Goal: Navigation & Orientation: Find specific page/section

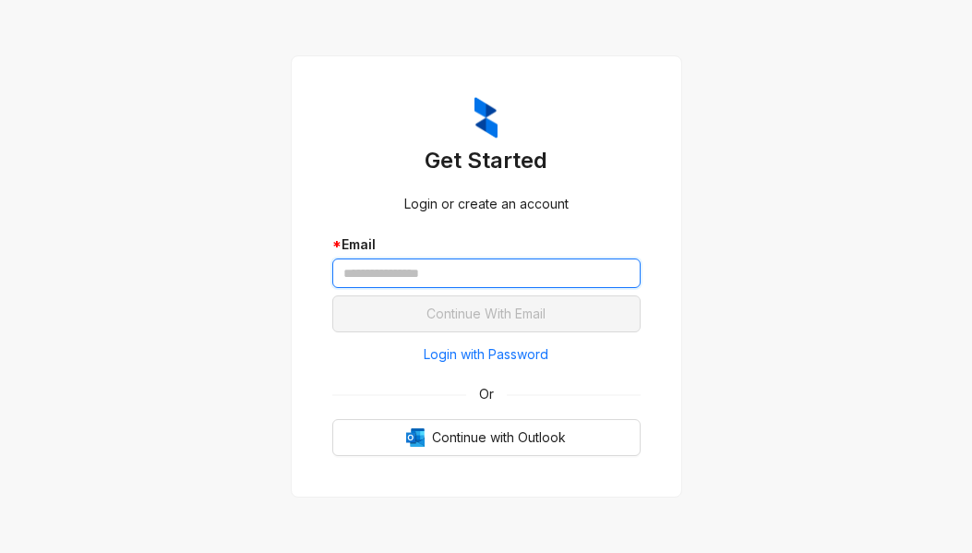
click at [415, 281] on input "text" at bounding box center [486, 273] width 308 height 30
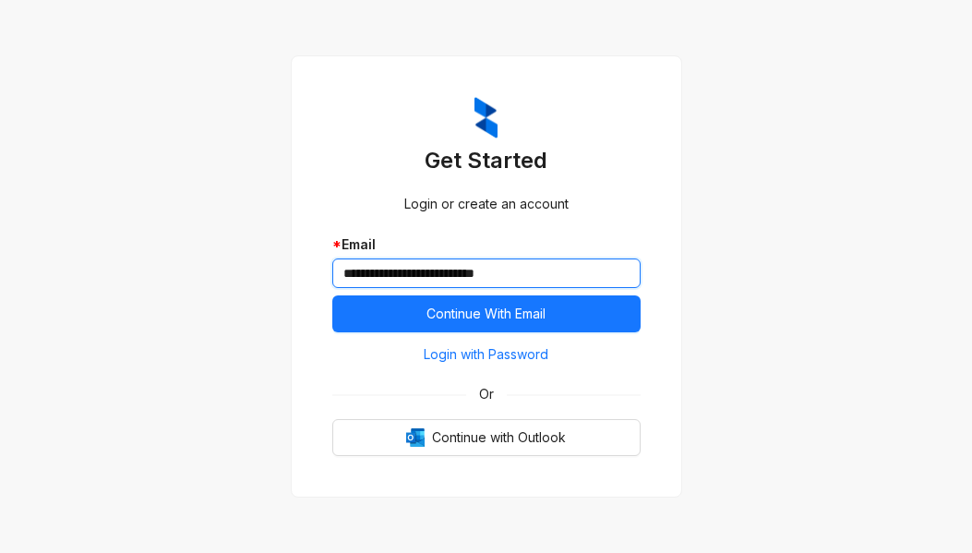
type input "**********"
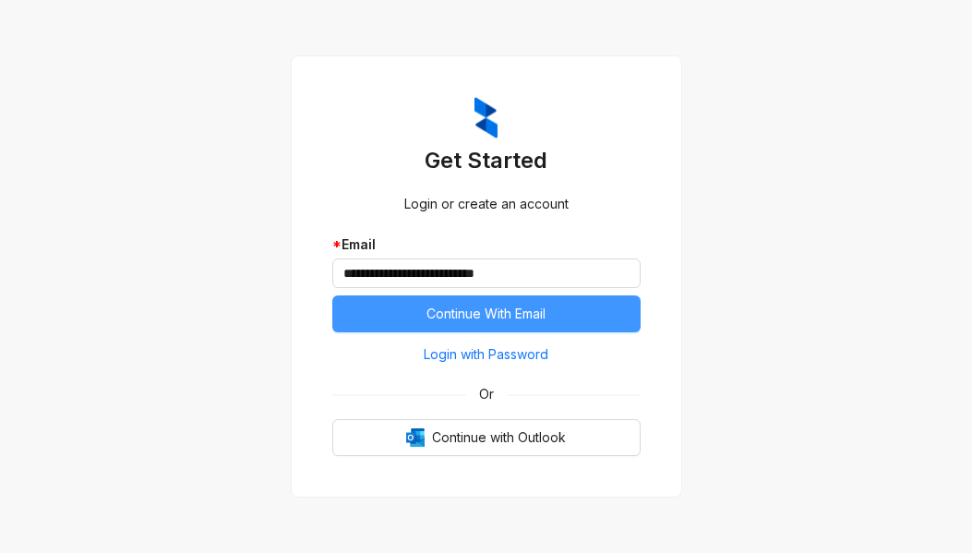
click at [545, 320] on span "Continue With Email" at bounding box center [485, 314] width 119 height 20
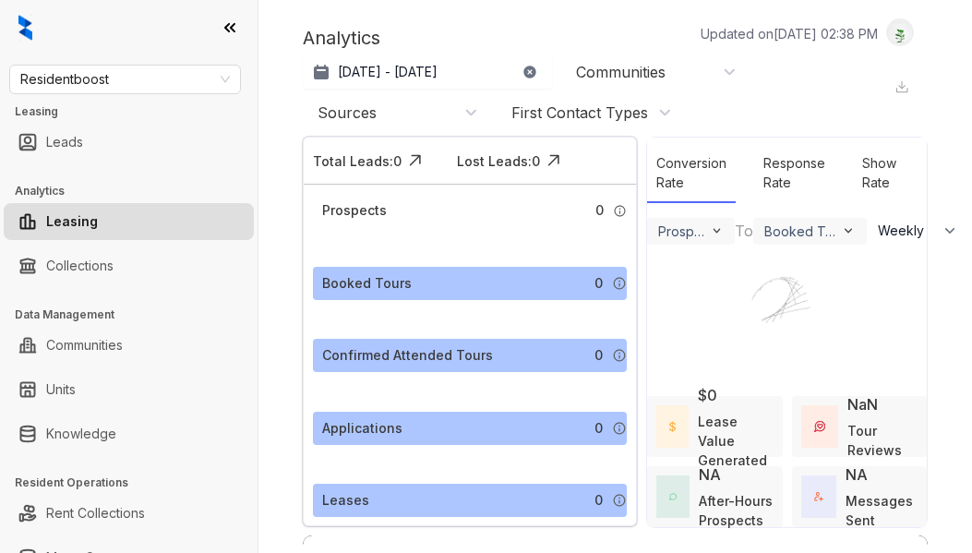
select select "******"
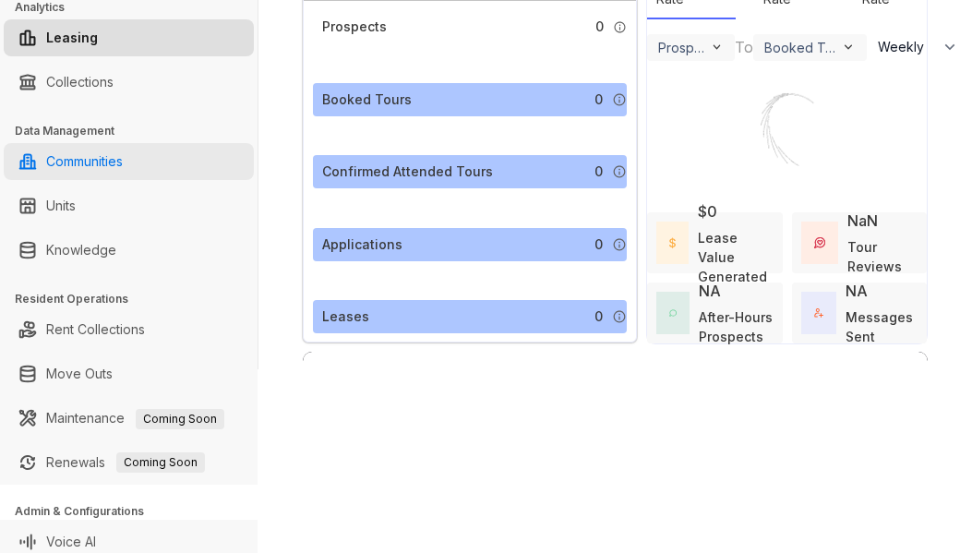
scroll to position [185, 0]
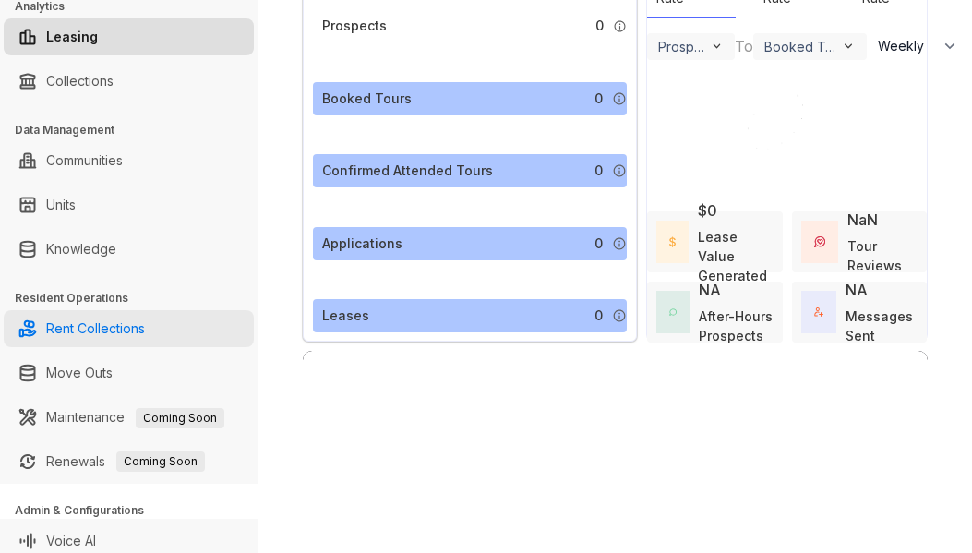
click at [81, 324] on link "Rent Collections" at bounding box center [95, 328] width 99 height 37
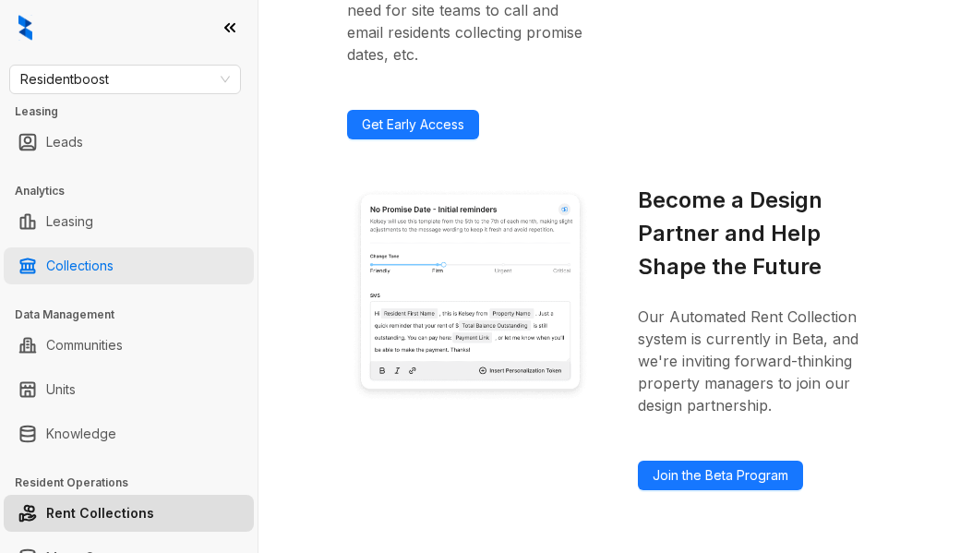
click at [93, 267] on link "Collections" at bounding box center [79, 265] width 67 height 37
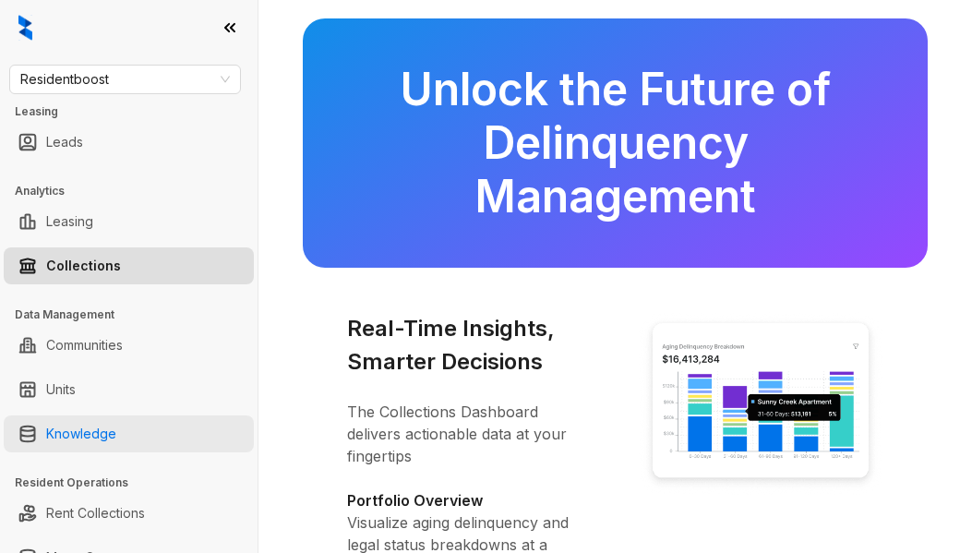
click at [116, 432] on link "Knowledge" at bounding box center [81, 433] width 70 height 37
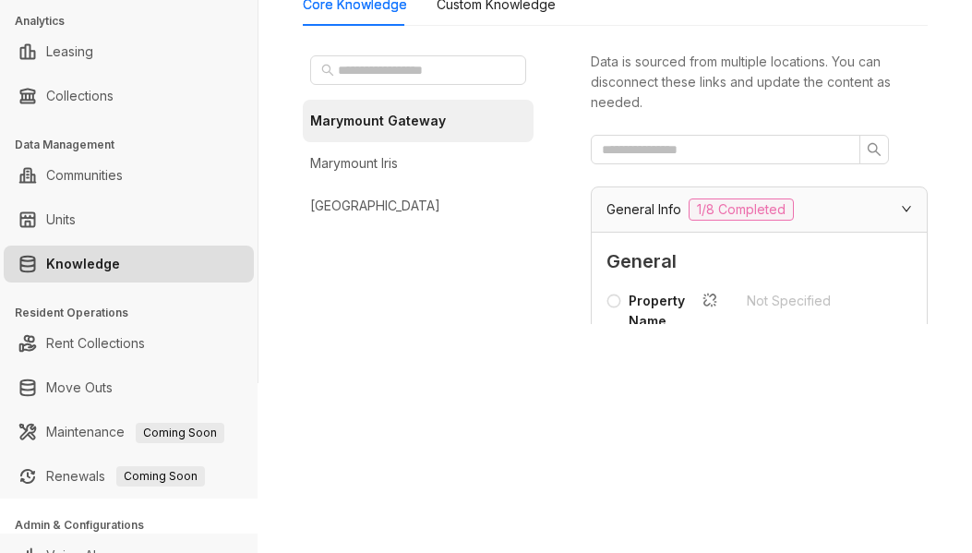
scroll to position [195, 0]
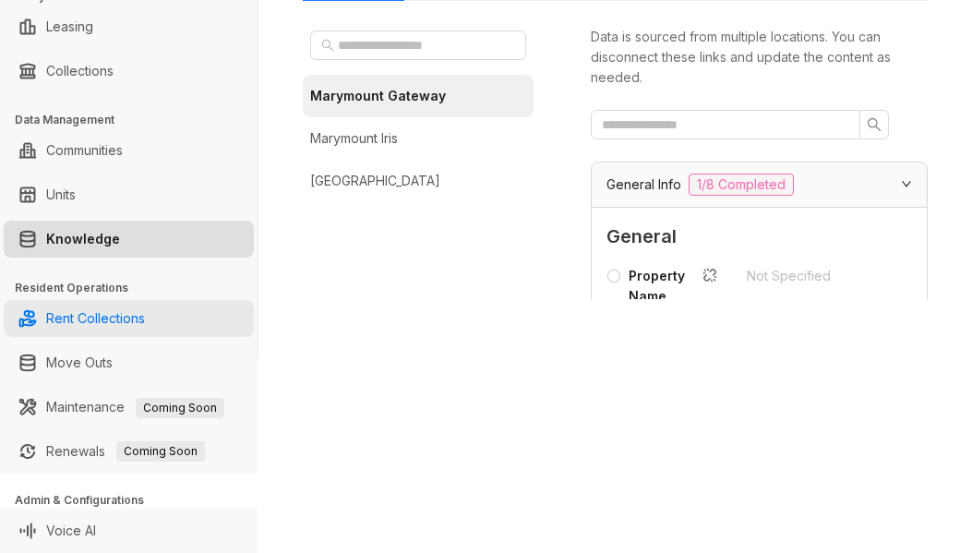
click at [100, 318] on link "Rent Collections" at bounding box center [95, 318] width 99 height 37
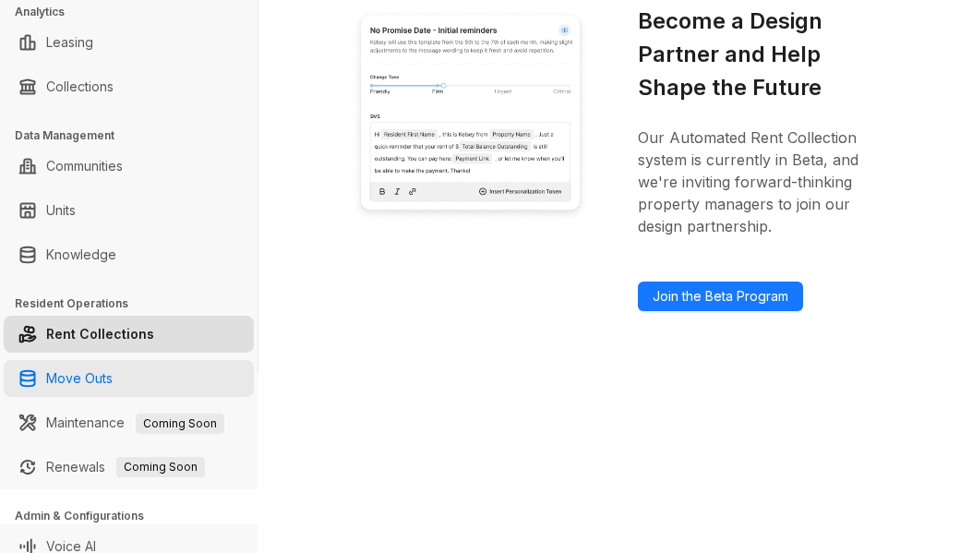
scroll to position [195, 0]
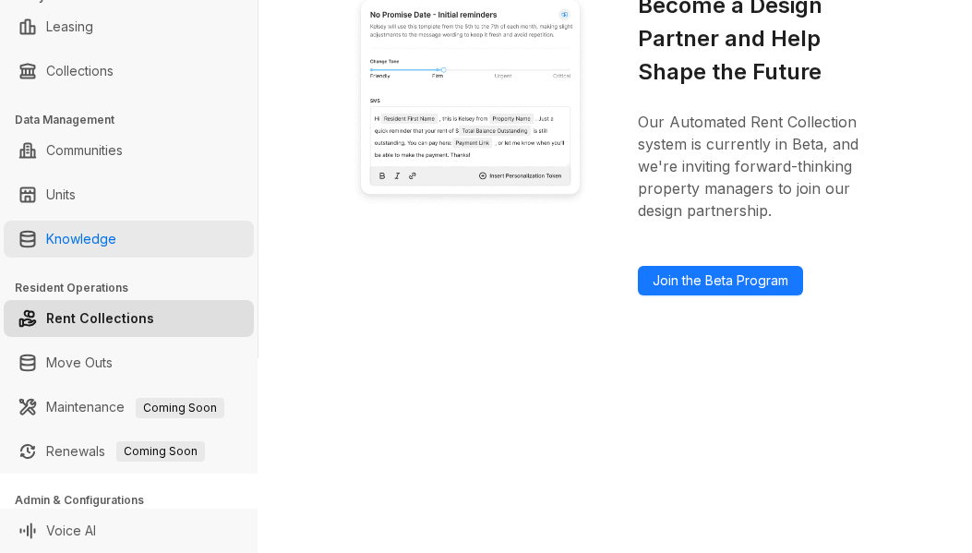
click at [80, 250] on link "Knowledge" at bounding box center [81, 239] width 70 height 37
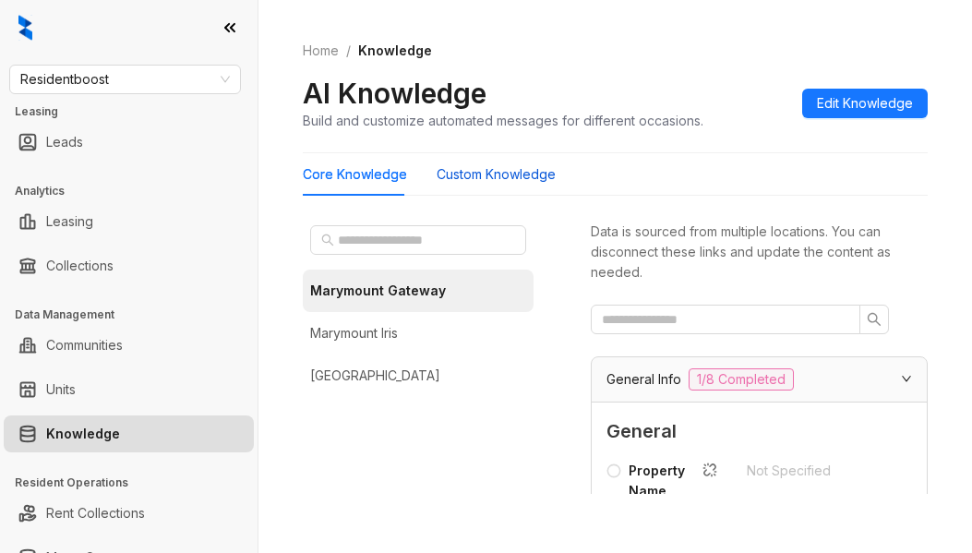
click at [498, 173] on Knowledge "Custom Knowledge" at bounding box center [496, 174] width 119 height 20
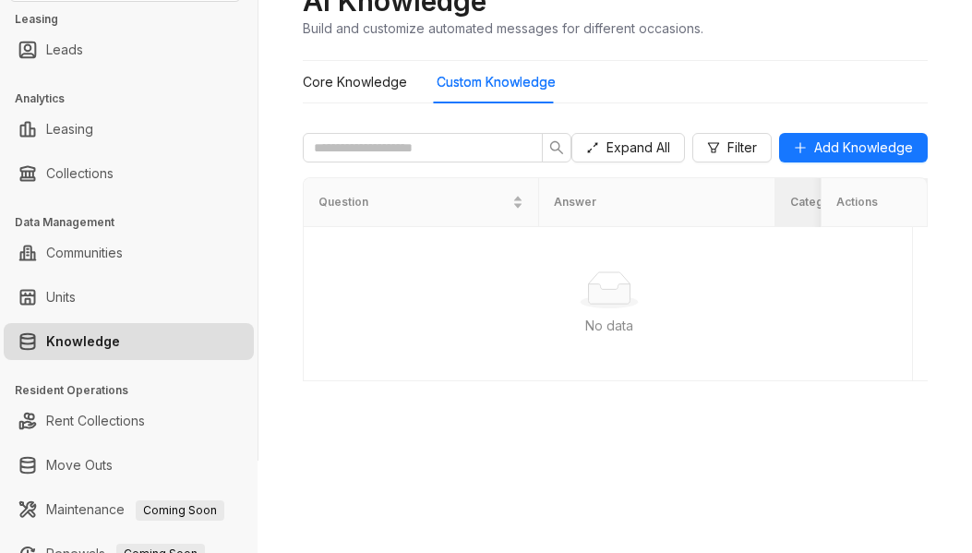
scroll to position [185, 0]
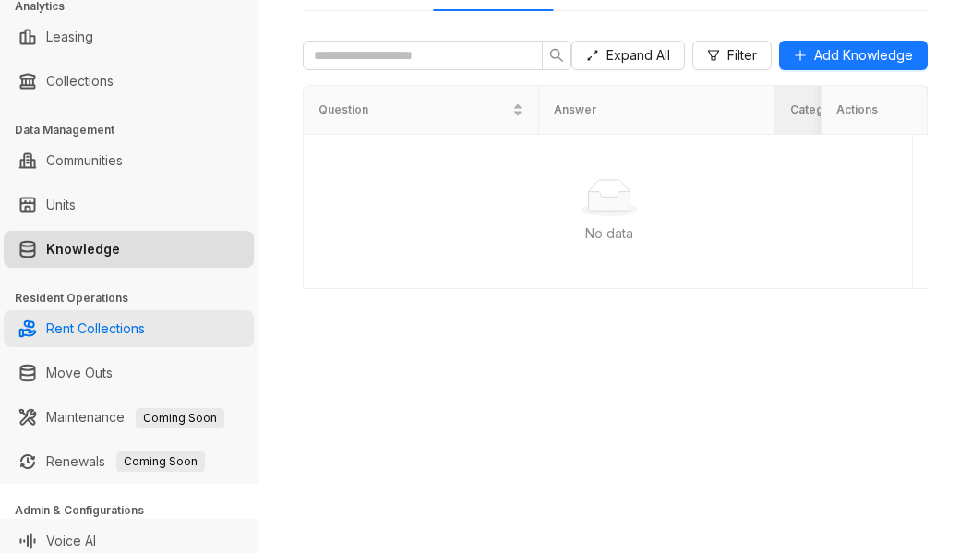
click at [90, 340] on link "Rent Collections" at bounding box center [95, 328] width 99 height 37
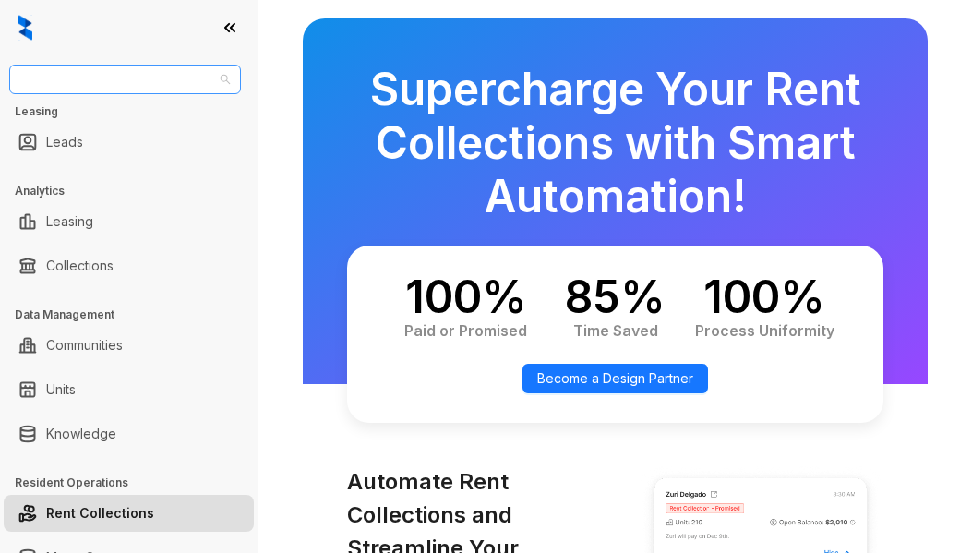
click at [196, 83] on span "Residentboost" at bounding box center [124, 80] width 209 height 28
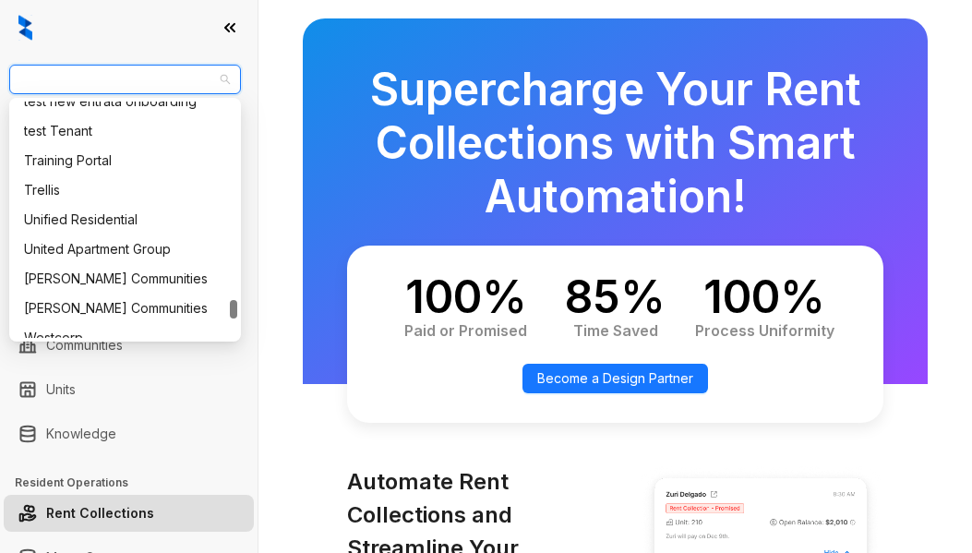
scroll to position [2676, 0]
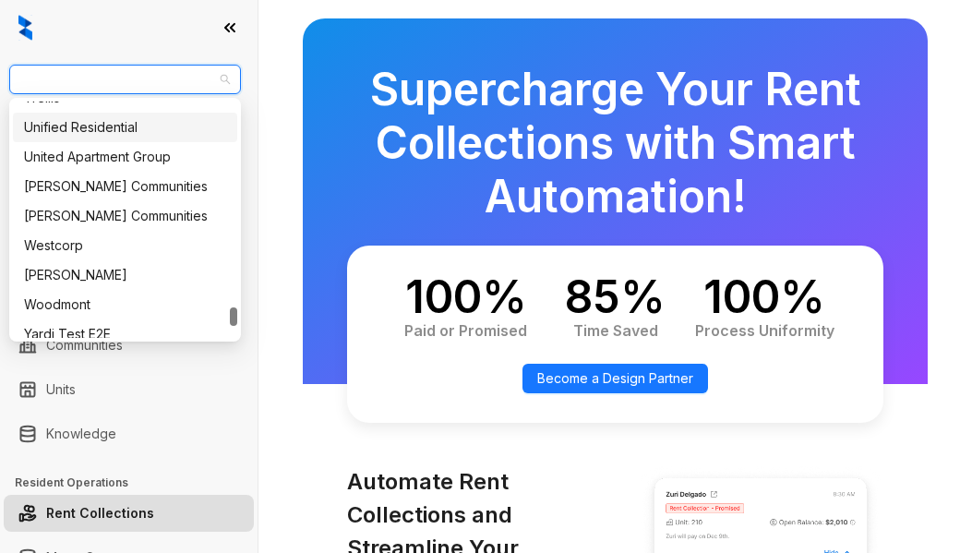
click at [82, 128] on div "Unified Residential" at bounding box center [125, 127] width 202 height 20
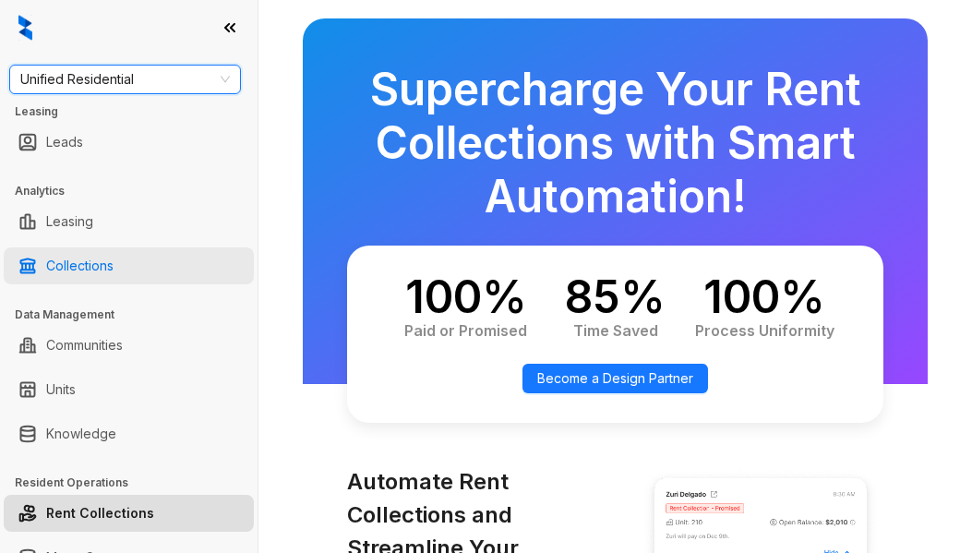
scroll to position [92, 0]
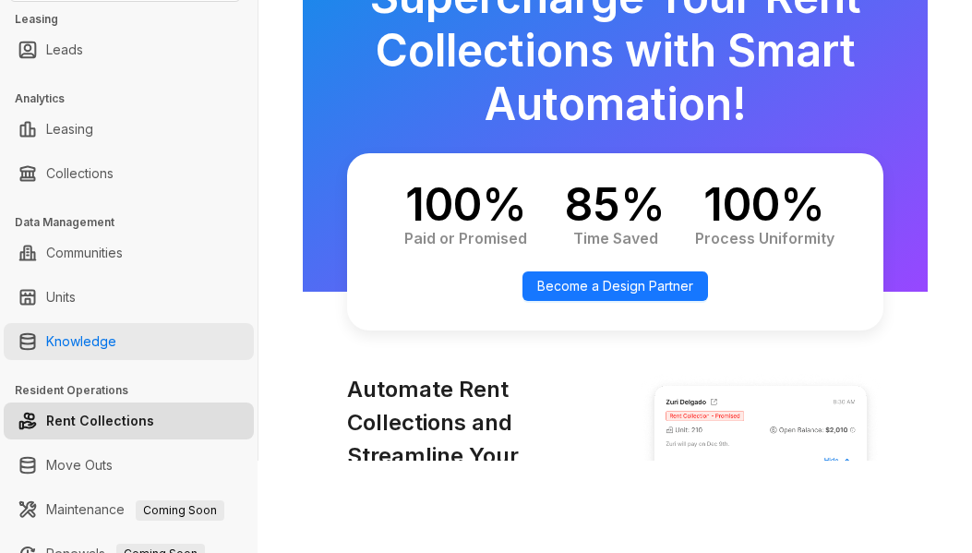
click at [111, 334] on link "Knowledge" at bounding box center [81, 341] width 70 height 37
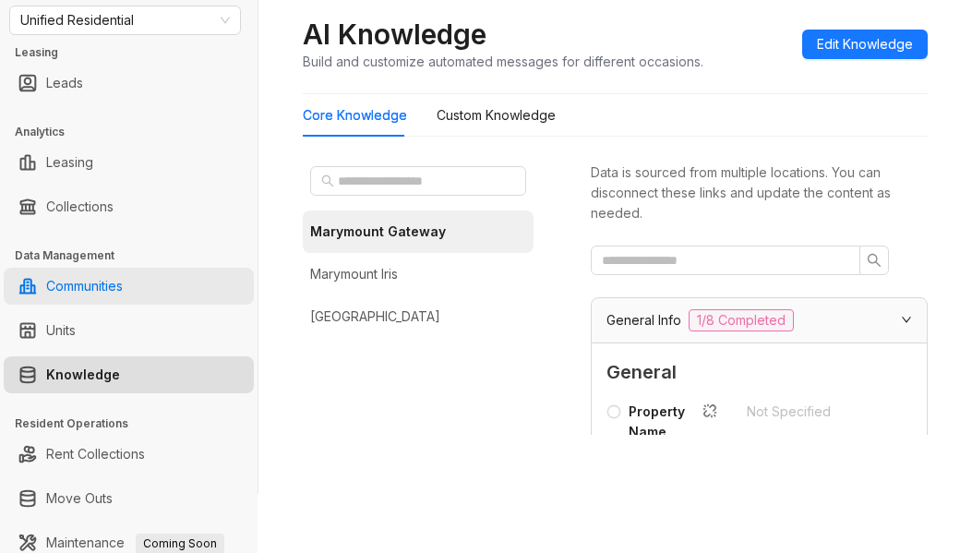
scroll to position [92, 0]
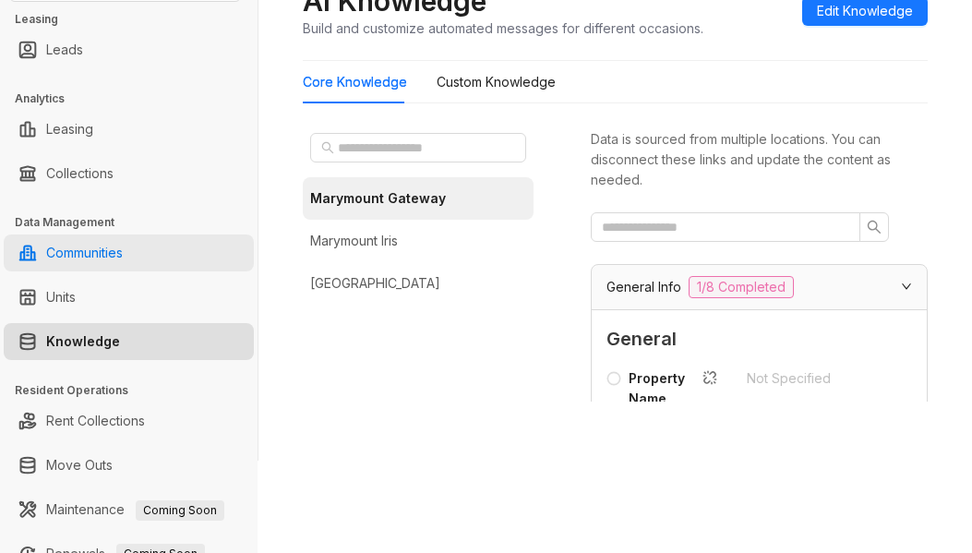
click at [123, 254] on link "Communities" at bounding box center [84, 252] width 77 height 37
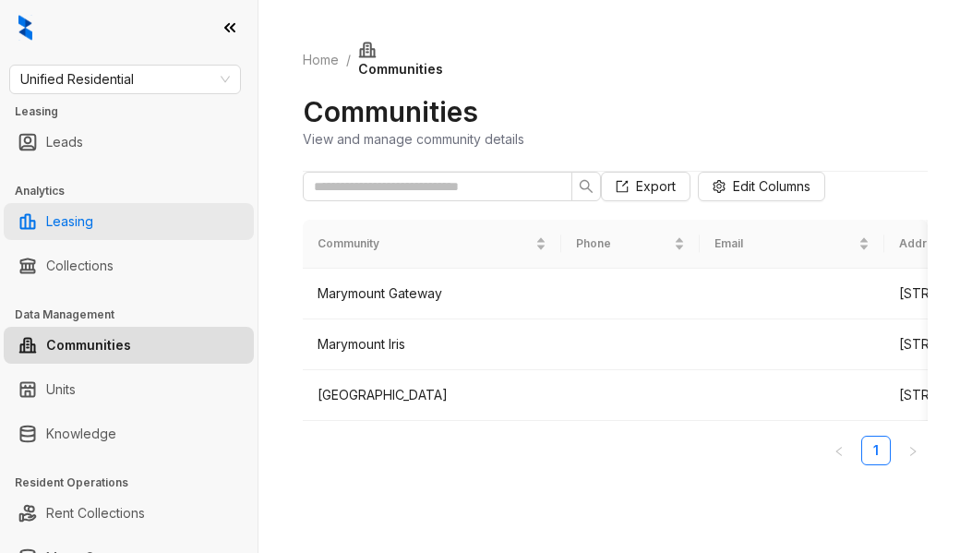
click at [89, 221] on link "Leasing" at bounding box center [69, 221] width 47 height 37
select select "******"
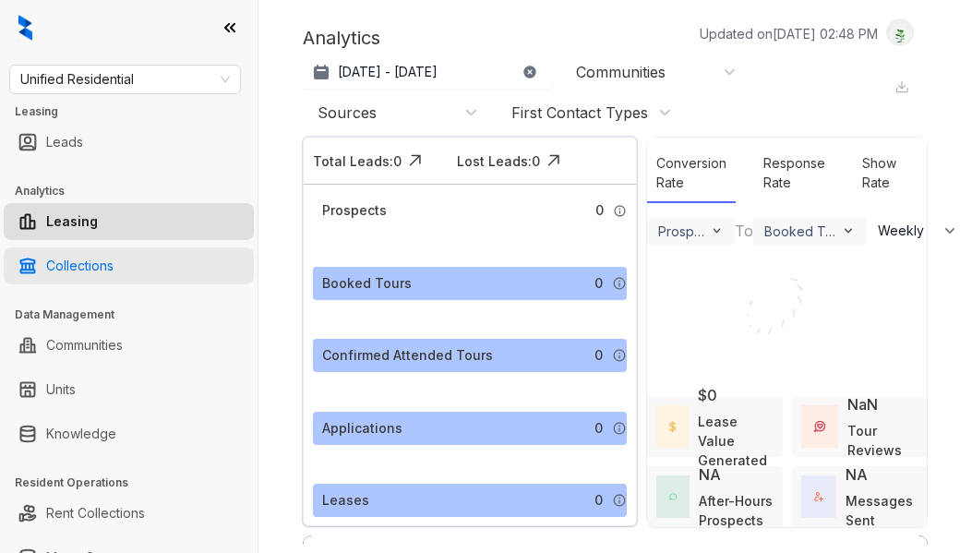
click at [96, 260] on link "Collections" at bounding box center [79, 265] width 67 height 37
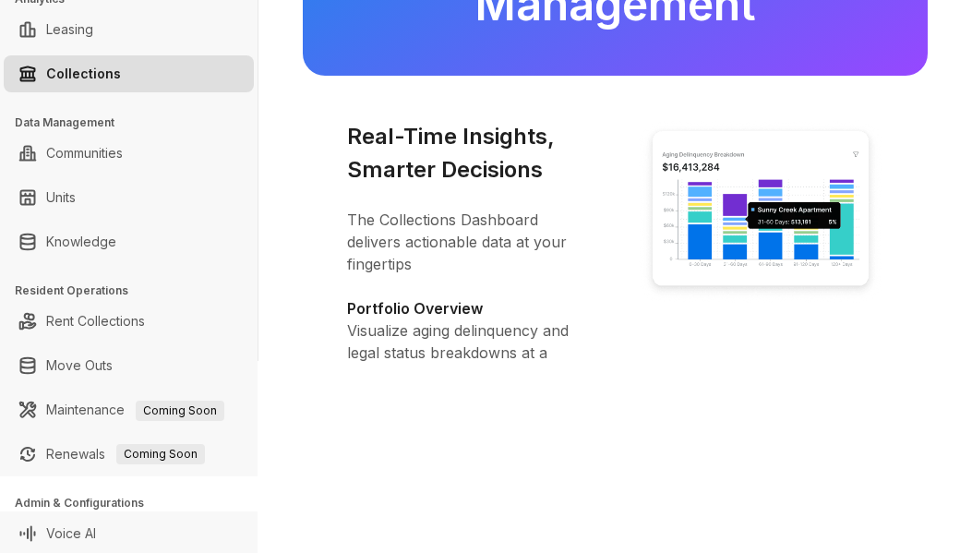
scroll to position [195, 0]
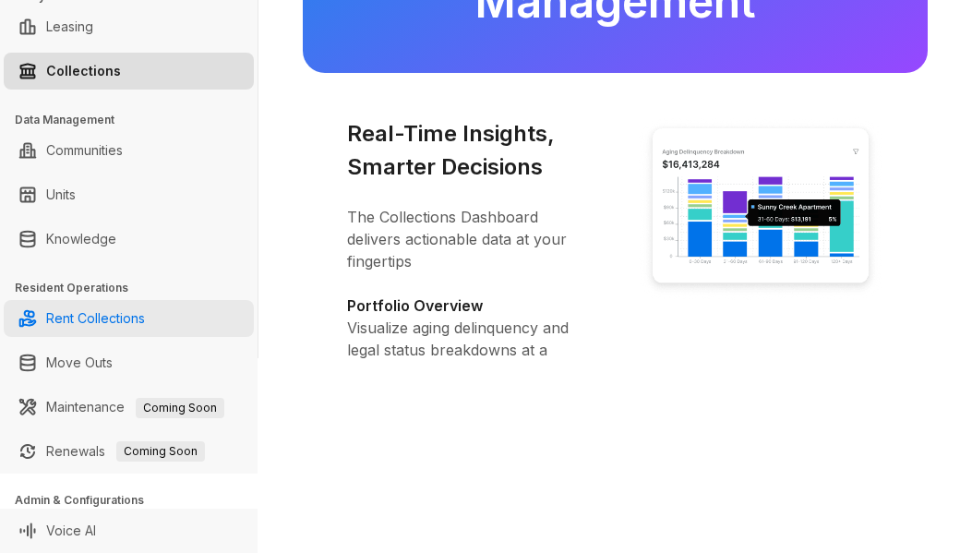
click at [102, 322] on link "Rent Collections" at bounding box center [95, 318] width 99 height 37
